Goal: Information Seeking & Learning: Find specific page/section

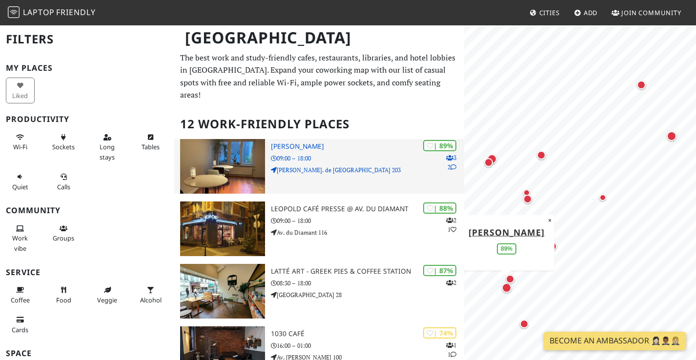
click at [357, 152] on div "| 89% 3 2 Jackie 09:00 – 18:00 Chau. de Charleroi 203" at bounding box center [367, 166] width 193 height 55
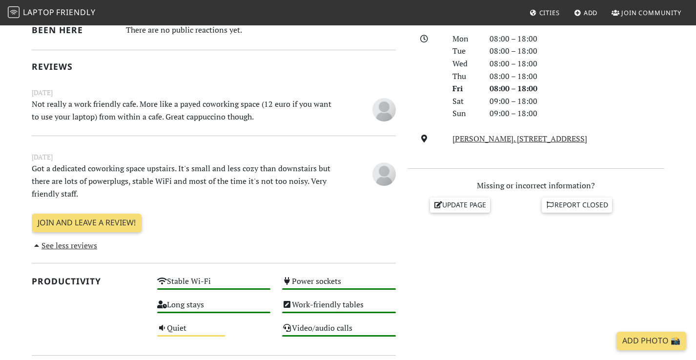
scroll to position [273, 0]
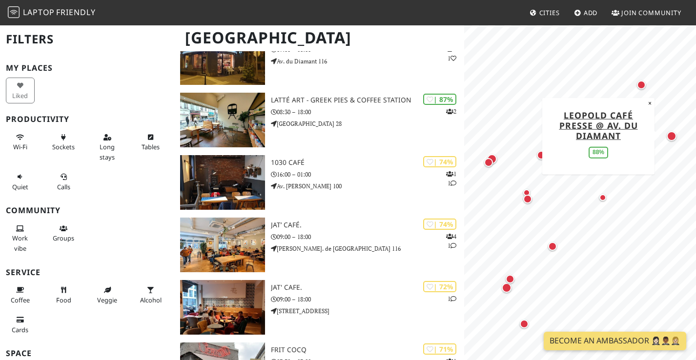
scroll to position [111, 0]
